Goal: Find specific page/section: Find specific page/section

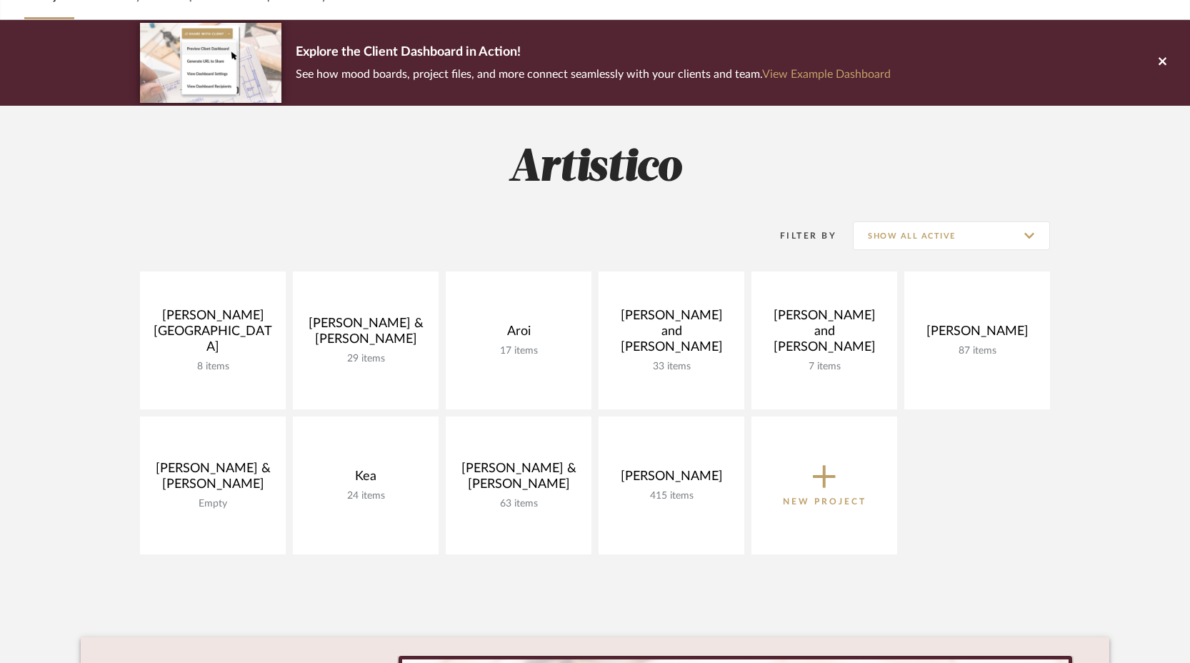
scroll to position [83, 0]
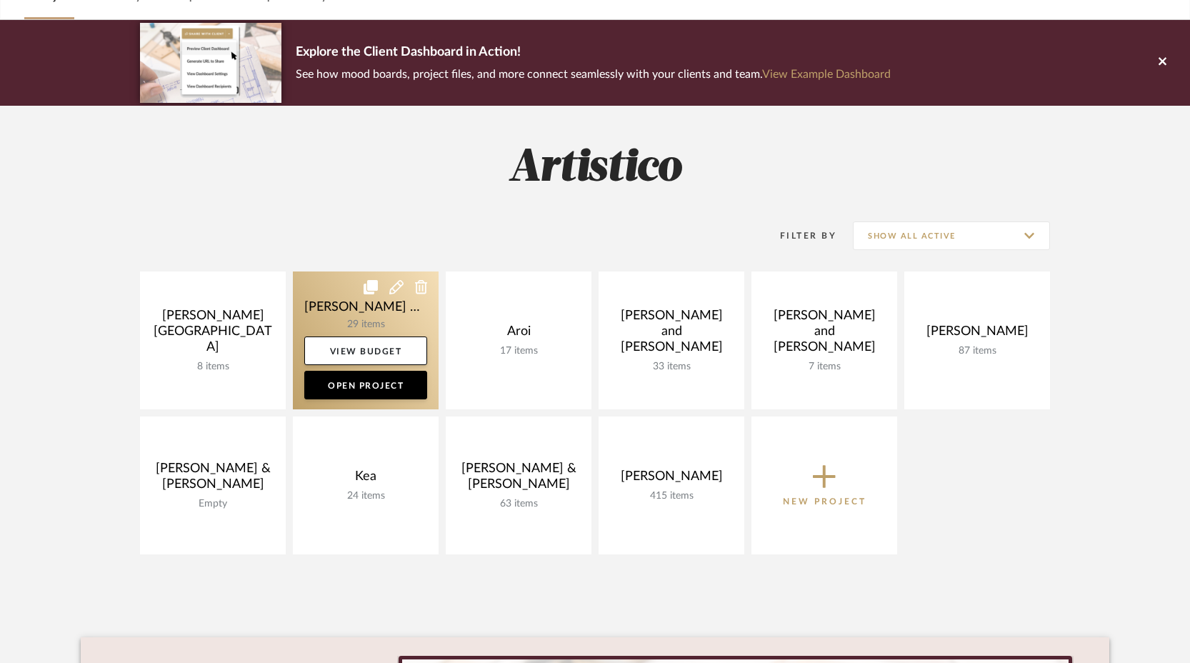
click at [336, 310] on link at bounding box center [366, 340] width 146 height 138
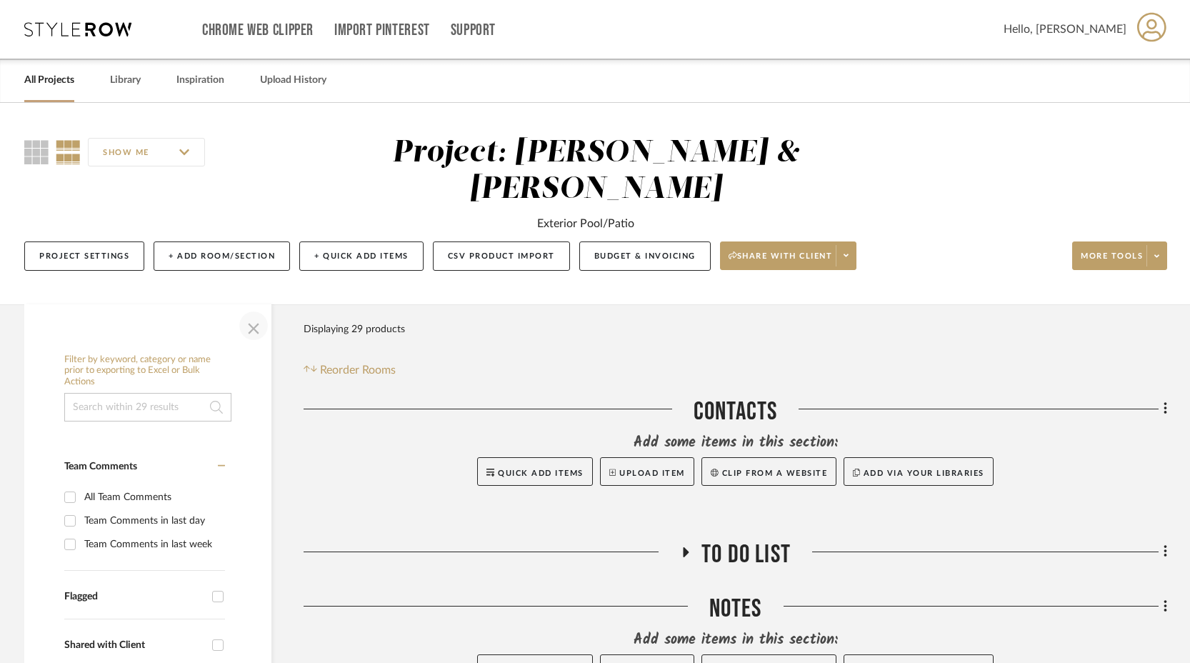
click at [259, 309] on span "button" at bounding box center [253, 326] width 34 height 34
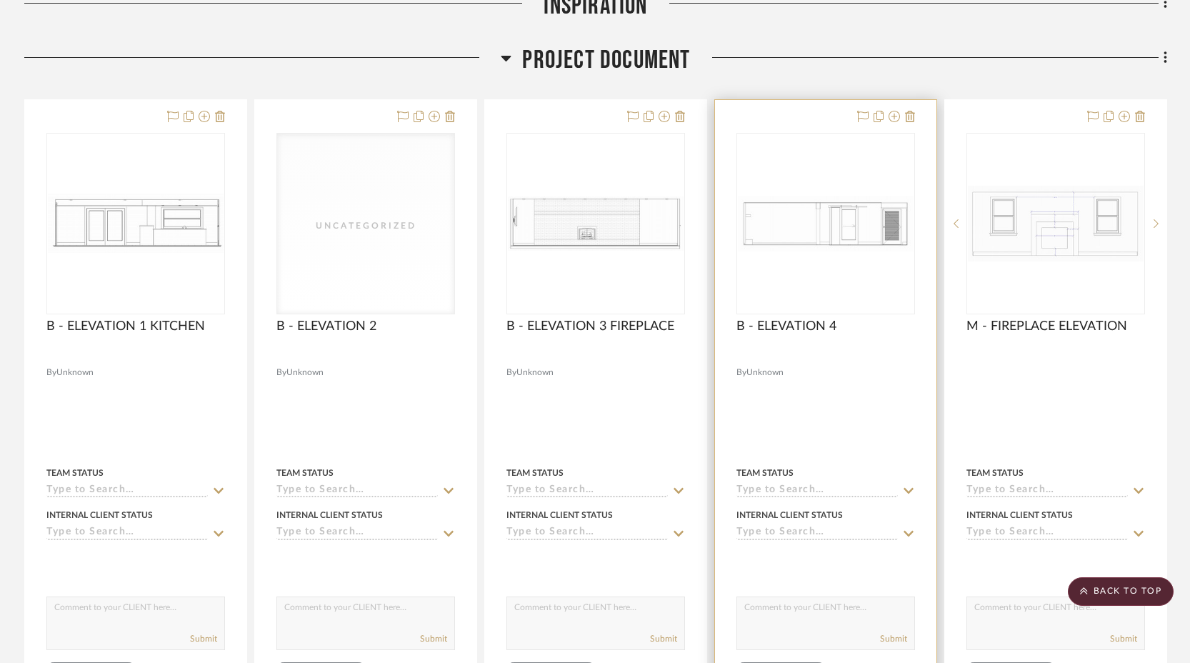
scroll to position [838, 0]
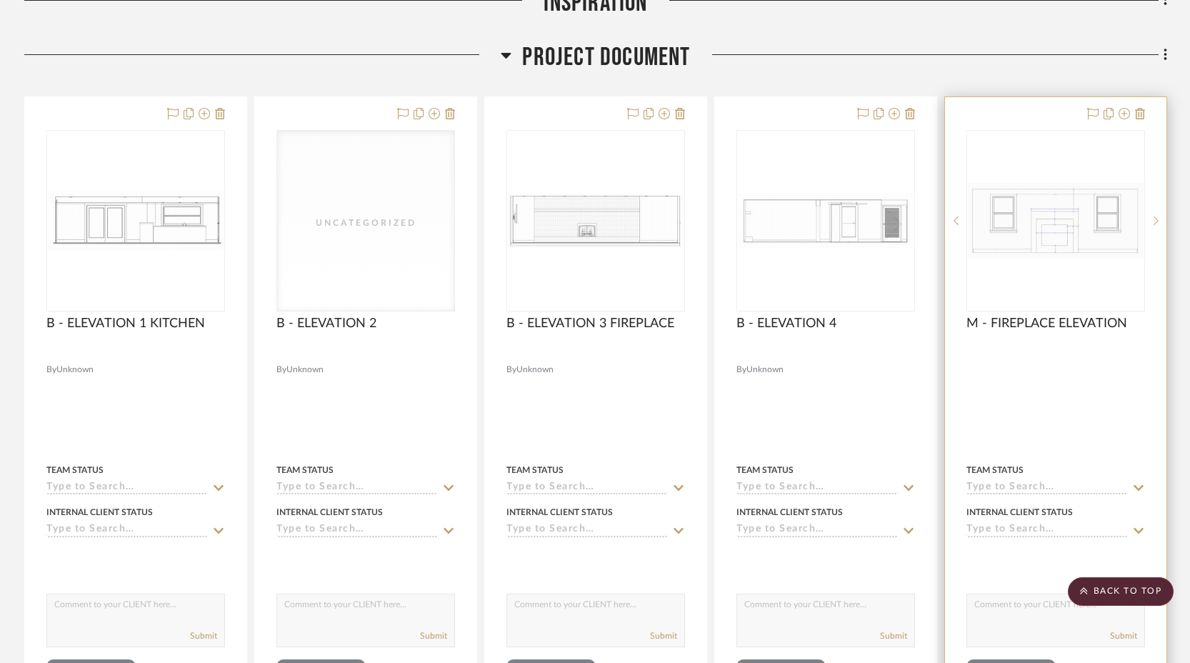
click at [0, 0] on img at bounding box center [0, 0] width 0 height 0
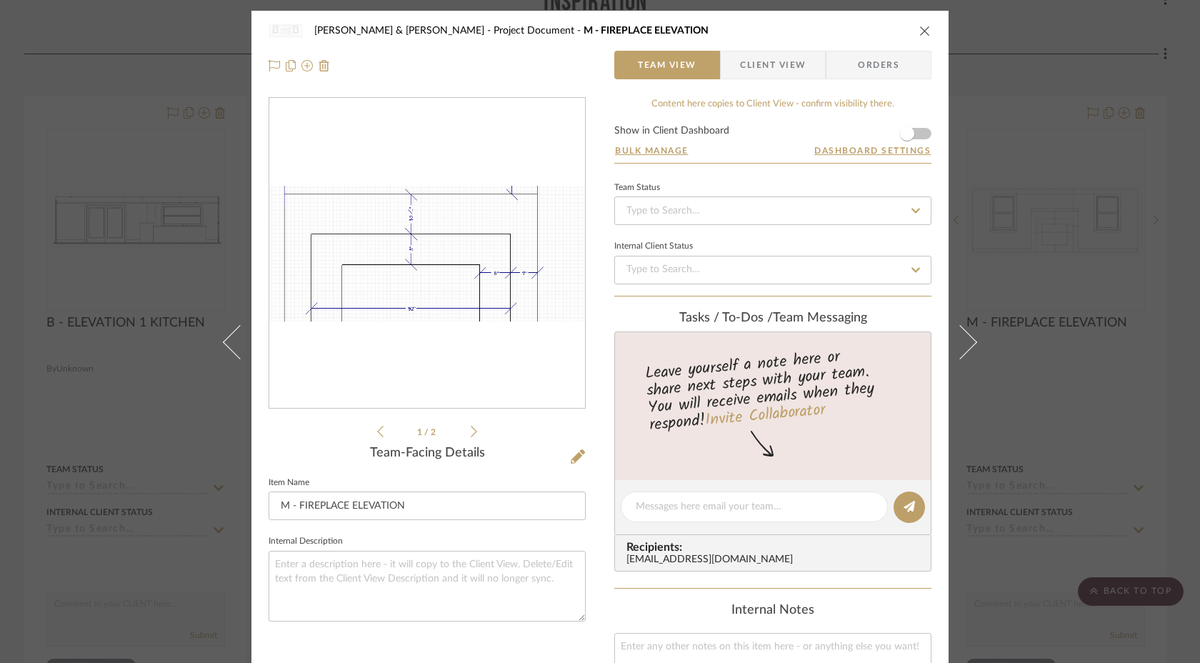
click at [426, 257] on img "0" at bounding box center [427, 254] width 316 height 136
click at [919, 31] on icon "close" at bounding box center [924, 30] width 11 height 11
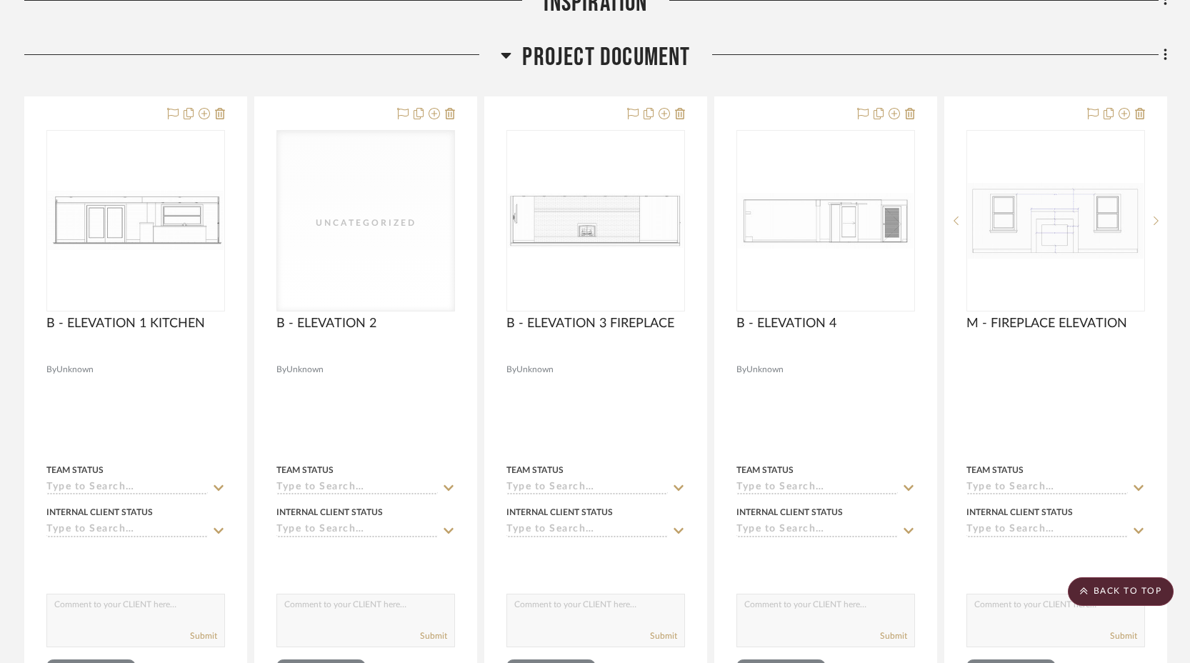
scroll to position [835, 0]
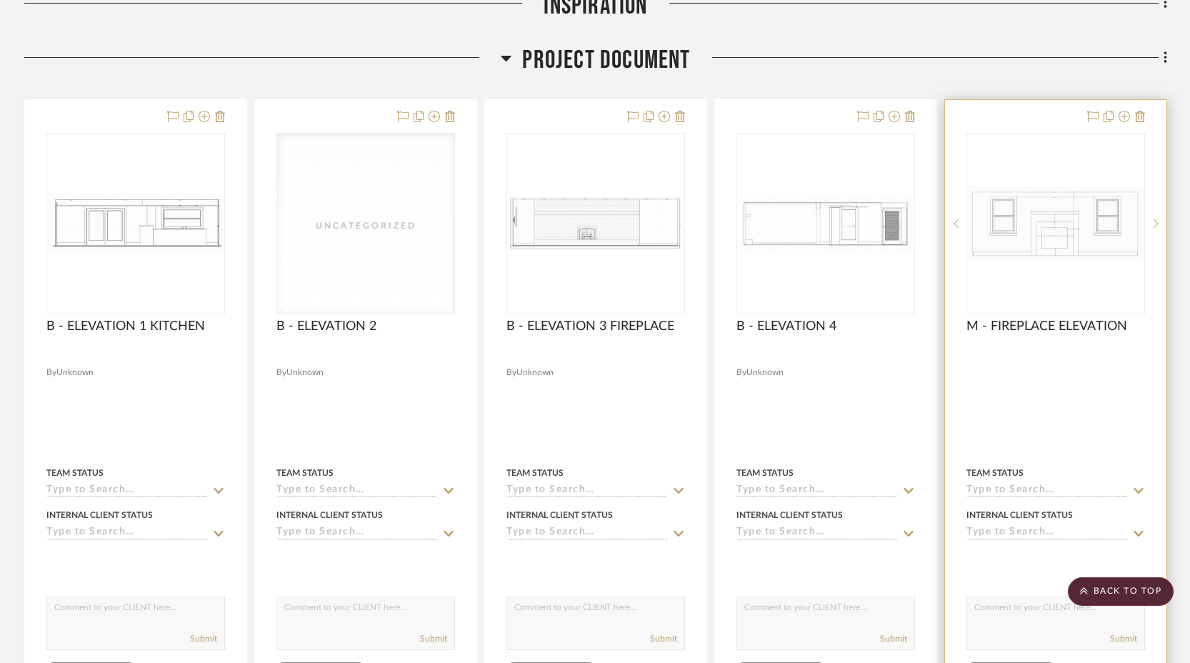
click at [1074, 208] on img "0" at bounding box center [1056, 223] width 176 height 75
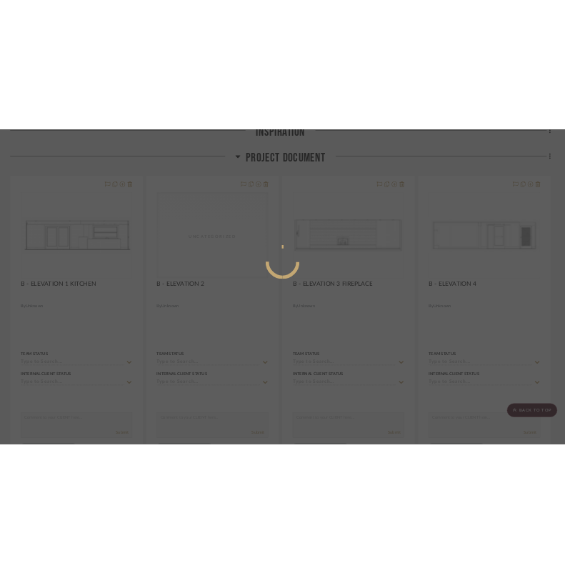
scroll to position [0, 0]
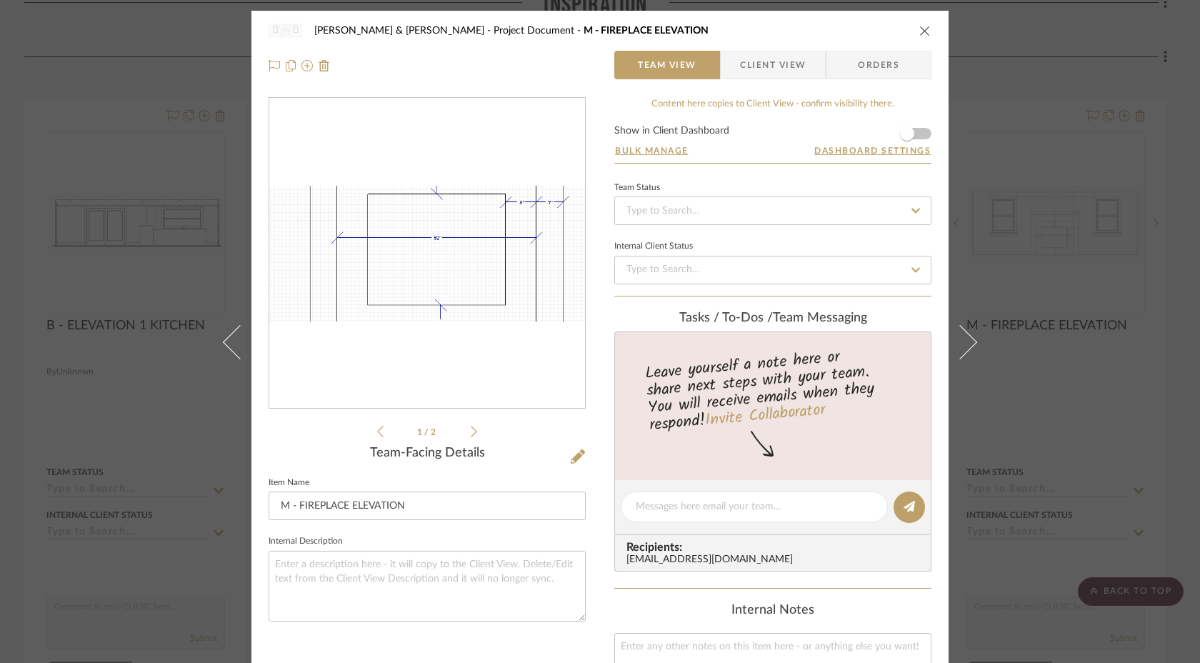
click at [417, 281] on img "0" at bounding box center [427, 254] width 316 height 136
click at [509, 284] on img "0" at bounding box center [427, 254] width 316 height 136
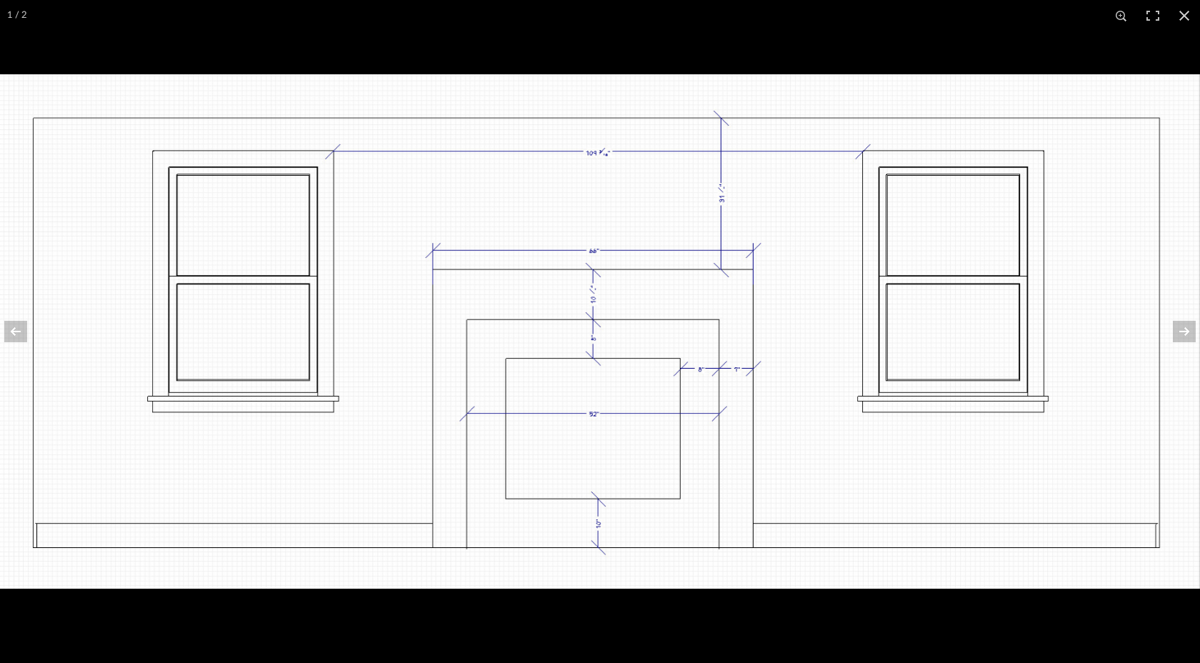
click at [623, 406] on img at bounding box center [600, 331] width 1200 height 514
